Goal: Task Accomplishment & Management: Manage account settings

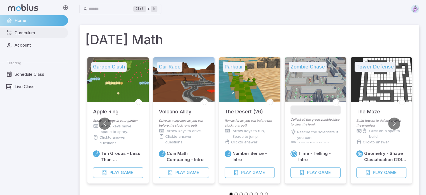
click at [38, 32] on span "Curriculum" at bounding box center [40, 33] width 50 height 6
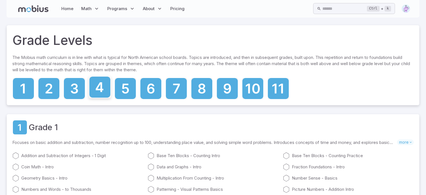
click at [96, 88] on icon at bounding box center [100, 87] width 8 height 10
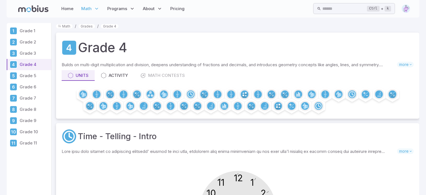
click at [408, 8] on img at bounding box center [406, 8] width 8 height 8
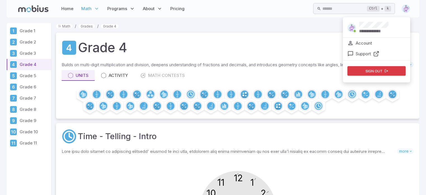
click at [372, 41] on li "Account" at bounding box center [376, 43] width 67 height 11
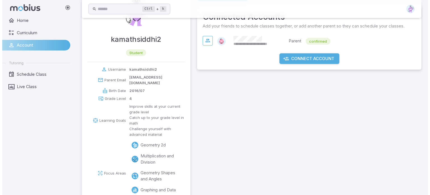
scroll to position [85, 0]
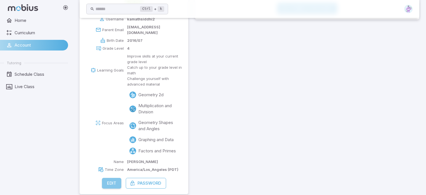
click at [111, 178] on button "Edit" at bounding box center [111, 183] width 19 height 11
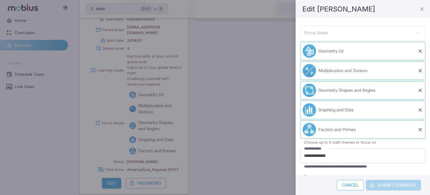
scroll to position [217, 0]
click at [417, 50] on icon at bounding box center [420, 51] width 6 height 6
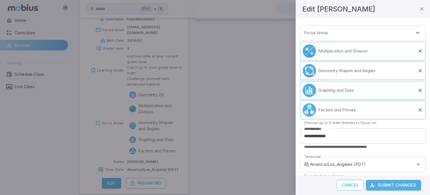
click at [417, 50] on icon at bounding box center [420, 51] width 6 height 6
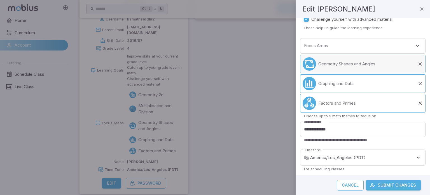
click at [417, 65] on icon at bounding box center [420, 64] width 6 height 6
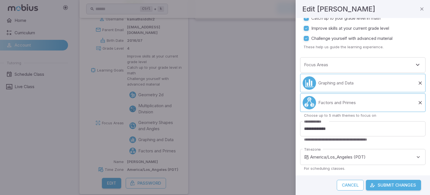
scroll to position [185, 0]
click at [415, 80] on li "Graphing and Data" at bounding box center [362, 83] width 125 height 18
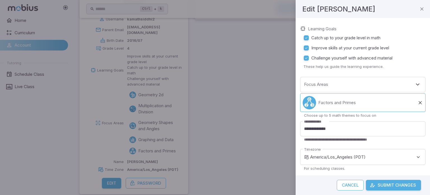
scroll to position [165, 0]
click at [417, 101] on icon at bounding box center [420, 103] width 6 height 6
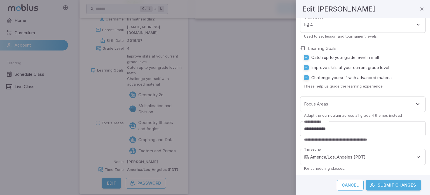
scroll to position [146, 0]
click at [394, 183] on button "Submit Changes" at bounding box center [393, 184] width 55 height 11
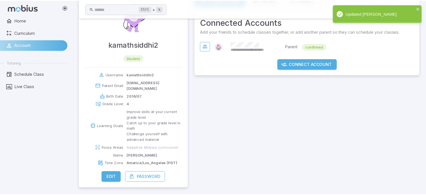
scroll to position [23, 0]
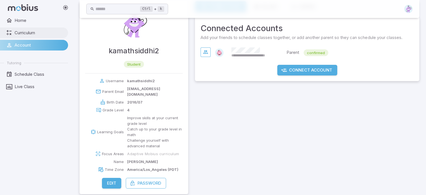
click at [27, 33] on span "Curriculum" at bounding box center [40, 33] width 50 height 6
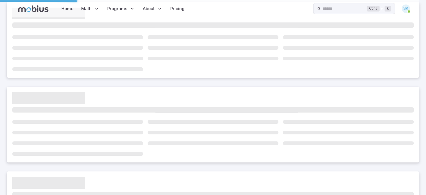
scroll to position [0, 0]
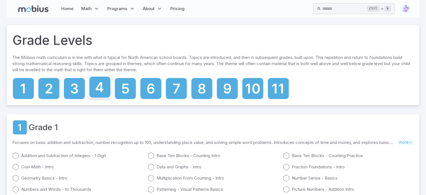
click at [98, 92] on icon at bounding box center [99, 86] width 21 height 21
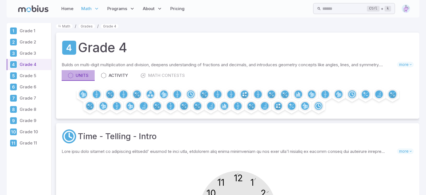
click at [89, 72] on link "Units" at bounding box center [78, 75] width 33 height 11
click at [407, 9] on img at bounding box center [406, 8] width 8 height 8
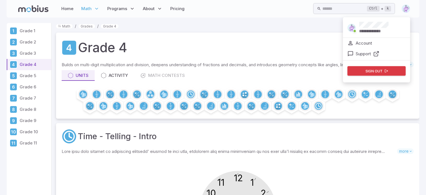
click at [377, 70] on button "Sign out" at bounding box center [376, 71] width 58 height 10
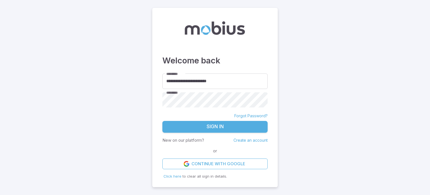
click at [218, 125] on button "Sign In" at bounding box center [214, 127] width 105 height 12
